Goal: Information Seeking & Learning: Learn about a topic

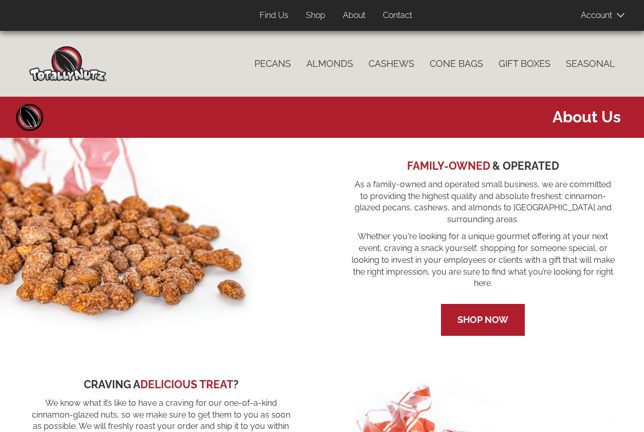
click at [358, 16] on link "About" at bounding box center [354, 16] width 38 height 20
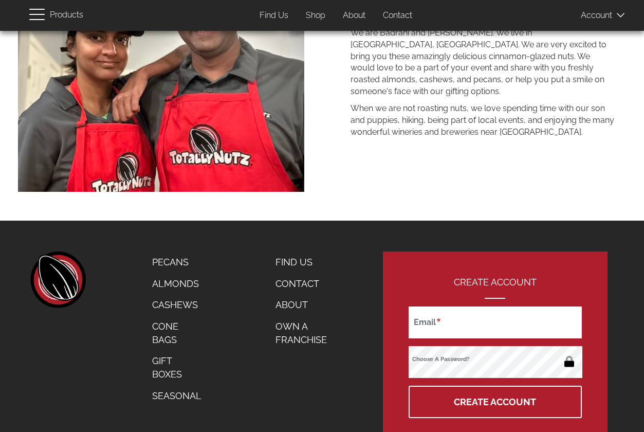
scroll to position [611, 0]
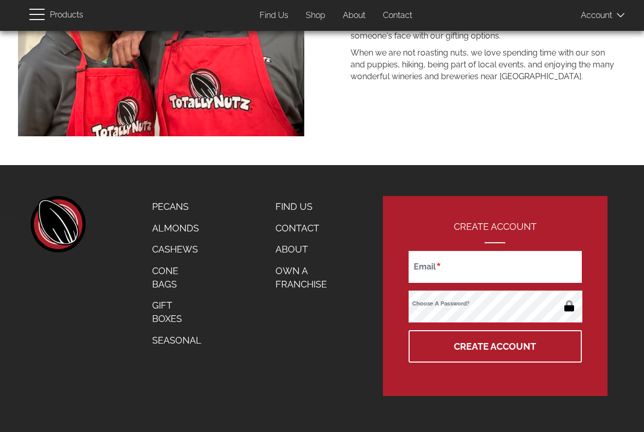
click at [291, 205] on link "Find Us" at bounding box center [309, 207] width 83 height 22
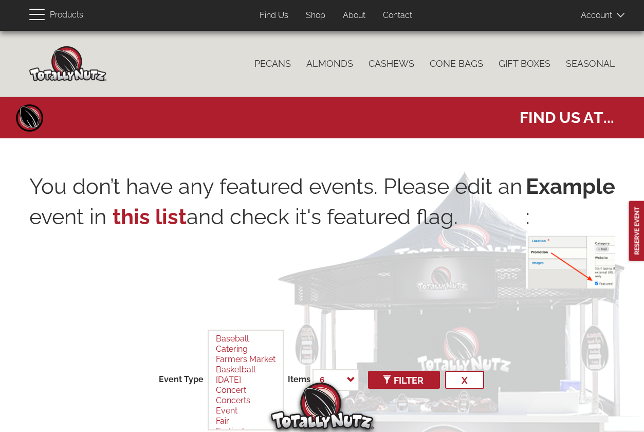
select select
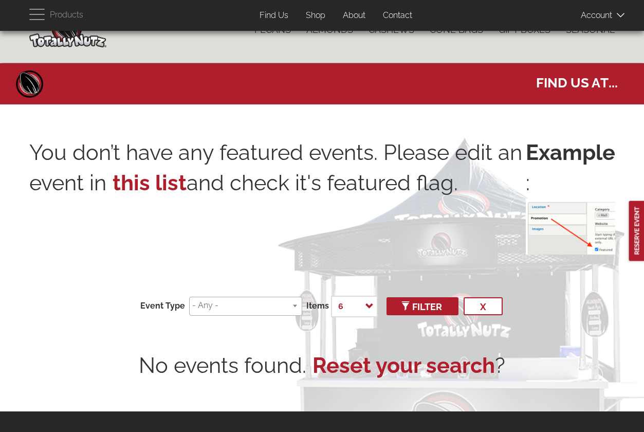
scroll to position [20, 0]
